Goal: Task Accomplishment & Management: Manage account settings

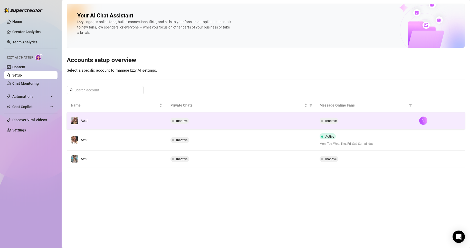
click at [271, 114] on td "Inactive" at bounding box center [240, 120] width 149 height 17
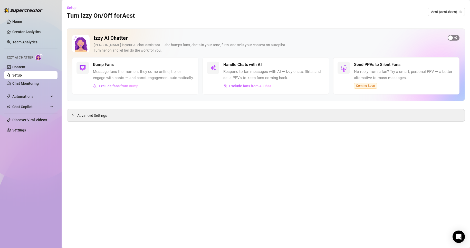
click at [459, 39] on span "button" at bounding box center [454, 38] width 12 height 6
click at [22, 77] on link "Setup" at bounding box center [17, 75] width 10 height 4
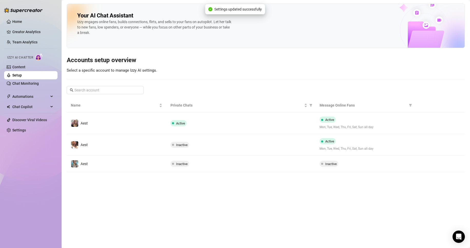
click at [151, 144] on td "Aest" at bounding box center [117, 145] width 100 height 22
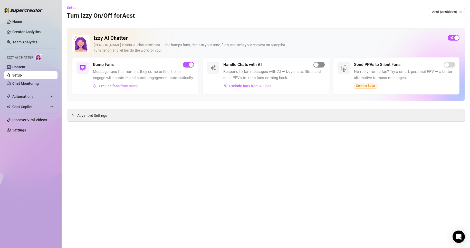
drag, startPoint x: 322, startPoint y: 65, endPoint x: 287, endPoint y: 75, distance: 36.3
click at [320, 66] on span "button" at bounding box center [319, 65] width 11 height 6
